Goal: Communication & Community: Ask a question

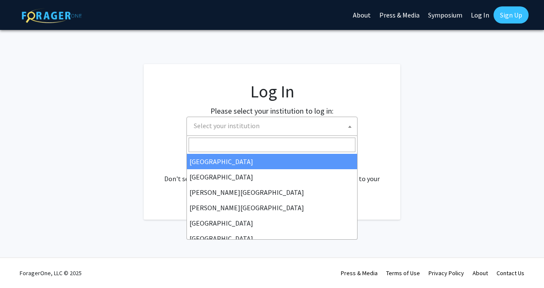
click at [268, 132] on span "Select your institution" at bounding box center [273, 126] width 167 height 18
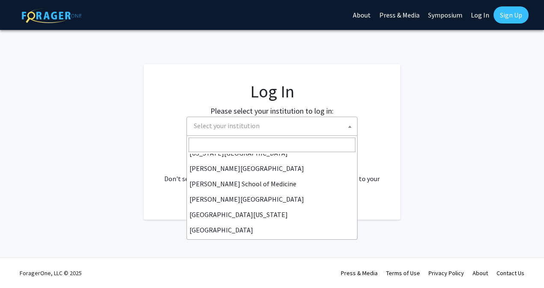
scroll to position [299, 0]
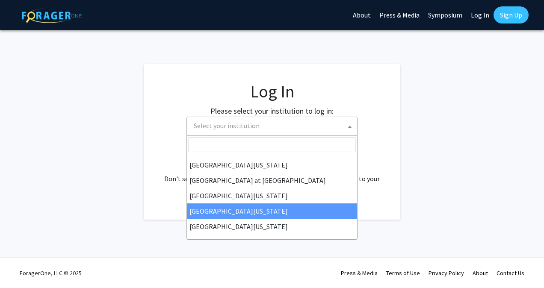
select select "31"
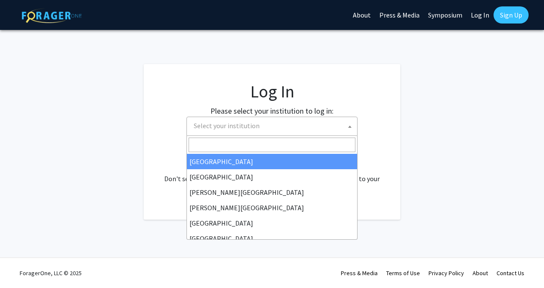
click at [265, 127] on span "Select your institution" at bounding box center [273, 126] width 167 height 18
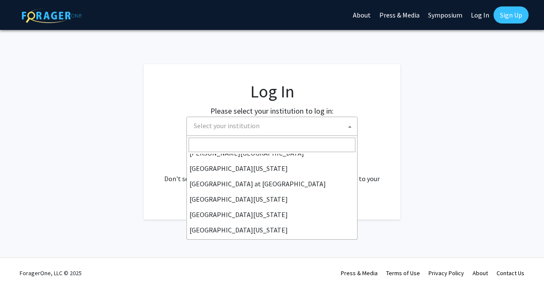
scroll to position [299, 0]
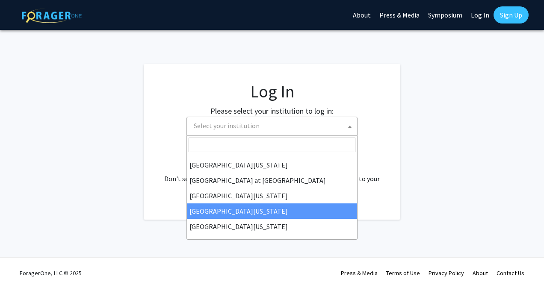
select select "31"
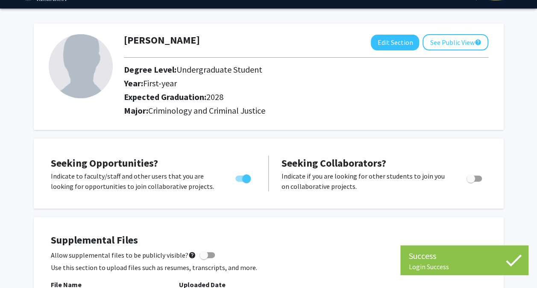
scroll to position [23, 0]
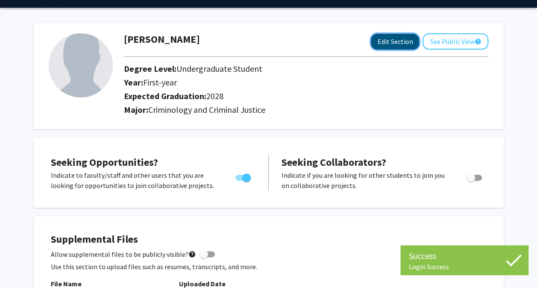
click at [394, 40] on button "Edit Section" at bounding box center [395, 42] width 48 height 16
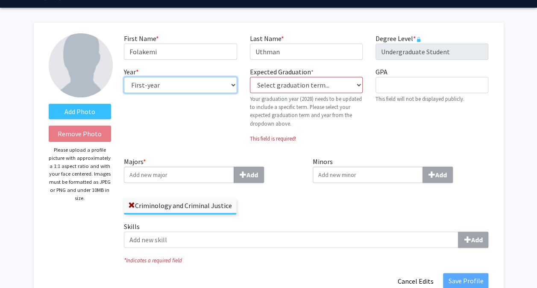
click at [229, 85] on select "--- First-year Sophomore Junior Senior Postbaccalaureate Certificate" at bounding box center [180, 85] width 113 height 16
select select "sophomore"
click at [124, 77] on select "--- First-year Sophomore Junior Senior Postbaccalaureate Certificate" at bounding box center [180, 85] width 113 height 16
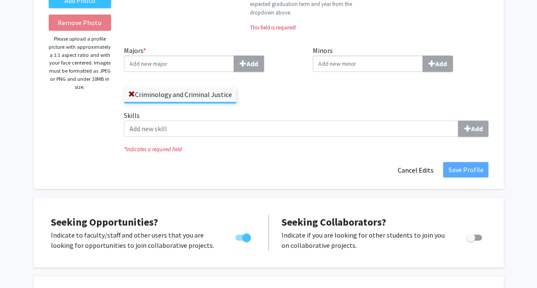
scroll to position [0, 0]
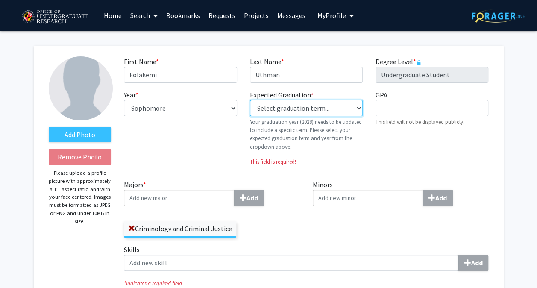
click at [307, 115] on select "Select graduation term... Previous: 2028 (Please select a specific term) Spring…" at bounding box center [306, 108] width 113 height 16
select select "42: spring_2028"
click at [250, 100] on select "Select graduation term... Previous: 2028 (Please select a specific term) Spring…" at bounding box center [306, 108] width 113 height 16
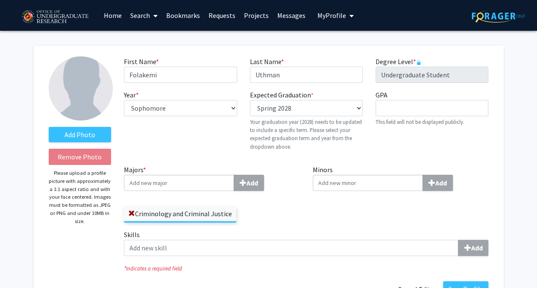
click at [364, 188] on input "Minors Add" at bounding box center [368, 183] width 110 height 16
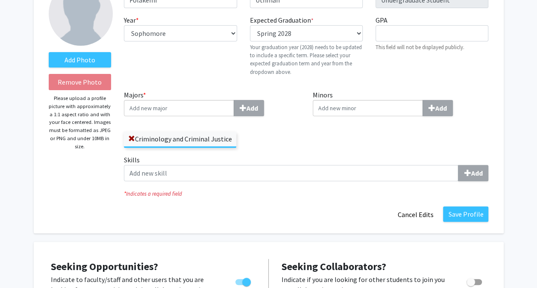
scroll to position [85, 0]
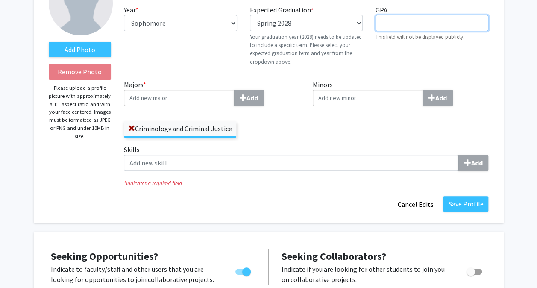
click at [435, 21] on input "GPA required" at bounding box center [432, 23] width 113 height 16
type input "3.9"
click at [205, 96] on input "Majors * Add" at bounding box center [179, 98] width 110 height 16
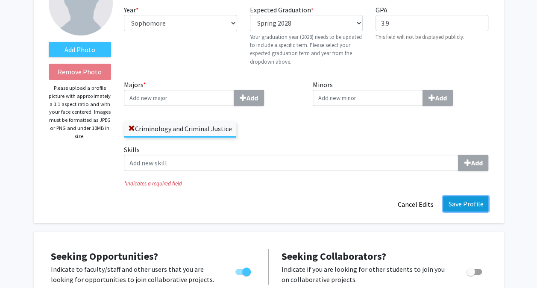
click at [456, 197] on button "Save Profile" at bounding box center [465, 203] width 45 height 15
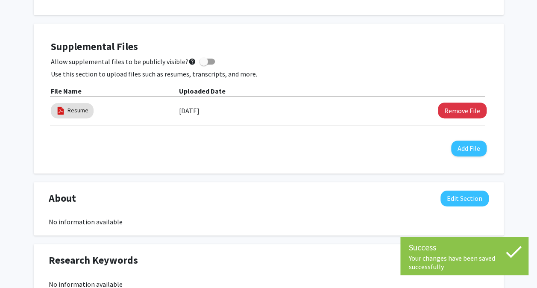
scroll to position [0, 0]
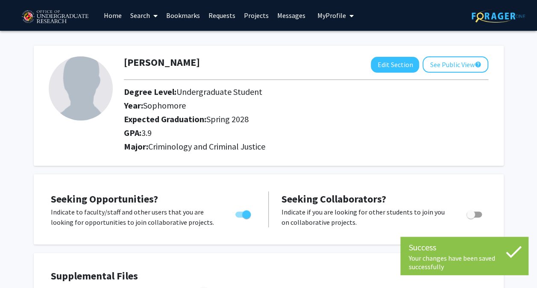
click at [145, 15] on link "Search" at bounding box center [144, 15] width 36 height 30
click at [160, 59] on span "Students" at bounding box center [152, 56] width 52 height 17
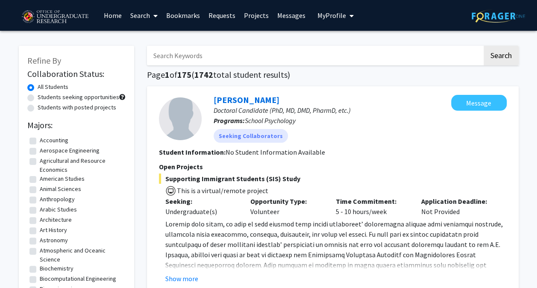
click at [158, 24] on link "Search" at bounding box center [144, 15] width 36 height 30
click at [147, 44] on span "Faculty/Staff" at bounding box center [157, 39] width 63 height 17
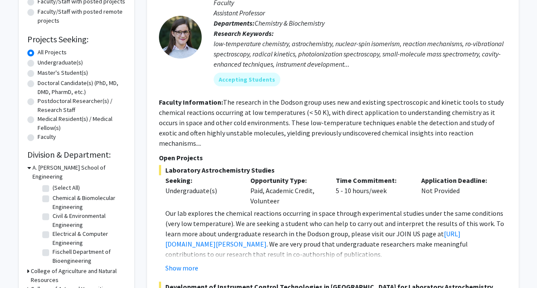
scroll to position [119, 0]
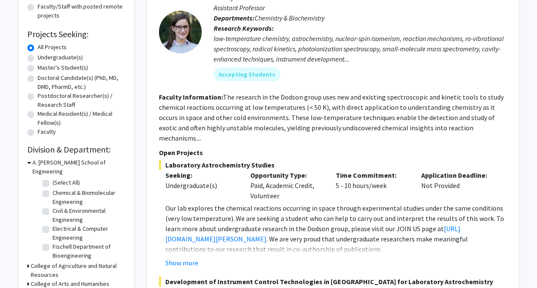
click at [38, 55] on label "Undergraduate(s)" at bounding box center [60, 57] width 45 height 9
click at [38, 55] on input "Undergraduate(s)" at bounding box center [41, 56] width 6 height 6
radio input "true"
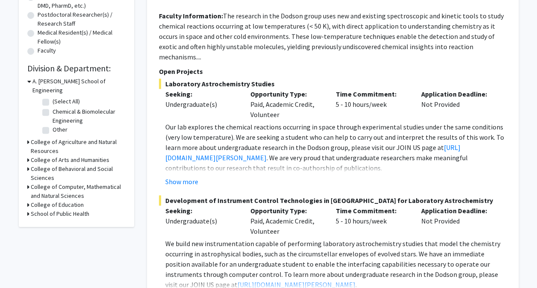
scroll to position [201, 0]
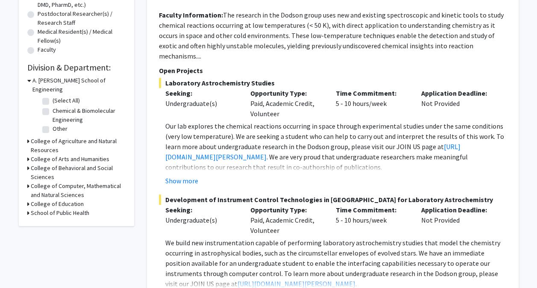
click at [35, 164] on h3 "College of Behavioral and Social Sciences" at bounding box center [78, 173] width 95 height 18
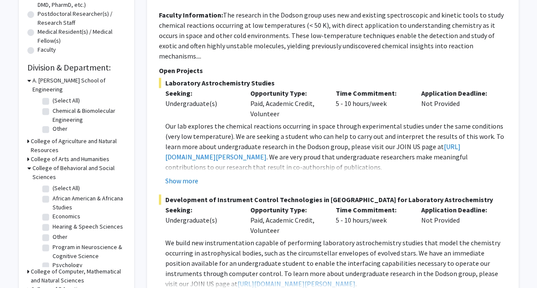
click at [53, 184] on label "(Select All)" at bounding box center [66, 188] width 27 height 9
click at [53, 184] on input "(Select All)" at bounding box center [56, 187] width 6 height 6
checkbox input "true"
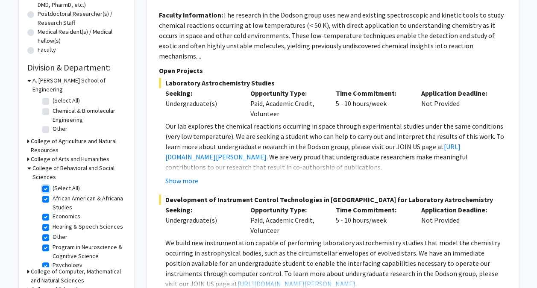
checkbox input "true"
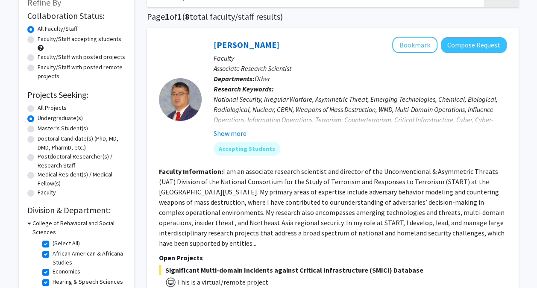
scroll to position [59, 0]
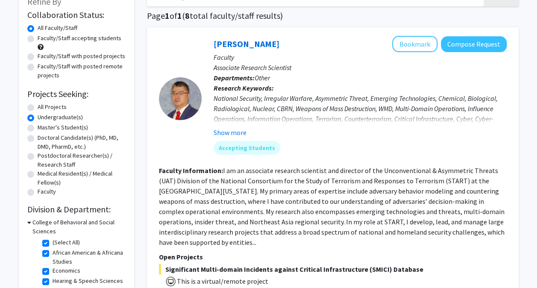
click at [250, 130] on div "Show more" at bounding box center [360, 132] width 293 height 10
click at [240, 132] on button "Show more" at bounding box center [230, 132] width 33 height 10
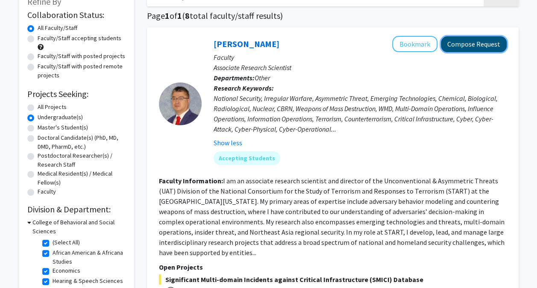
click at [472, 51] on button "Compose Request" at bounding box center [474, 44] width 66 height 16
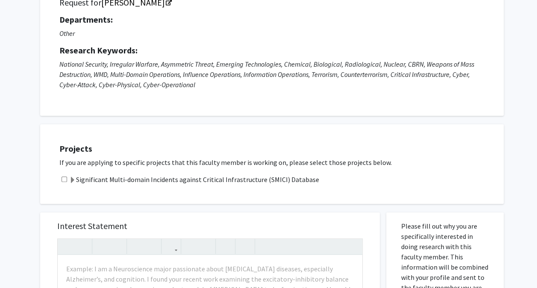
scroll to position [80, 0]
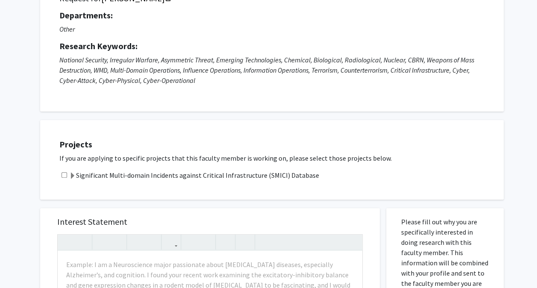
click at [63, 177] on input "checkbox" at bounding box center [65, 175] width 6 height 6
checkbox input "true"
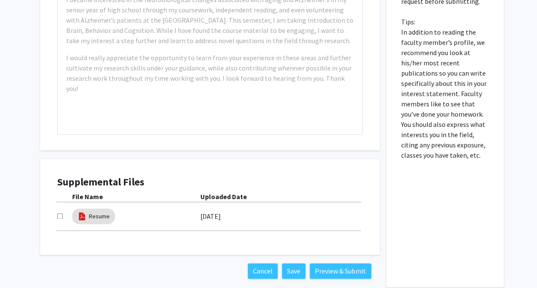
scroll to position [436, 0]
